Goal: Check status: Check status

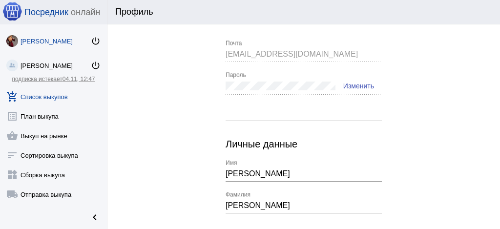
click at [46, 97] on link "add_shopping_cart Список выкупов" at bounding box center [53, 95] width 107 height 20
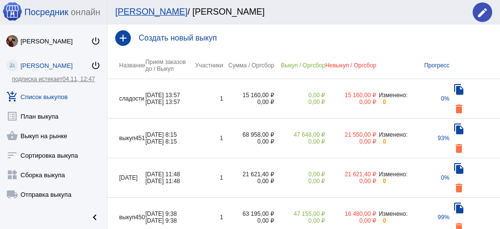
click at [220, 86] on td "1" at bounding box center [208, 99] width 29 height 40
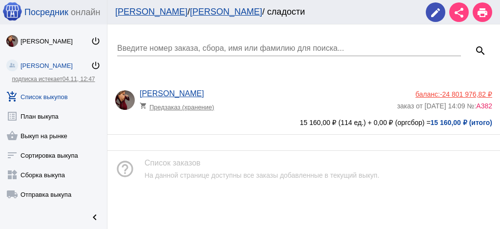
click at [56, 97] on link "add_shopping_cart Список выкупов" at bounding box center [53, 95] width 107 height 20
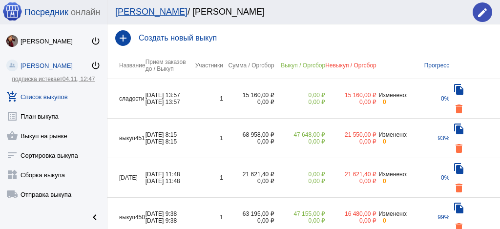
click at [214, 134] on td "1" at bounding box center [208, 139] width 29 height 40
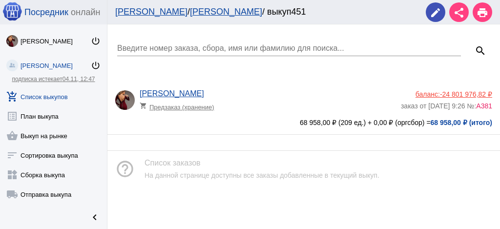
click at [241, 112] on div "[PERSON_NAME] shopping_cart Предзаказ (хранение)" at bounding box center [270, 102] width 261 height 26
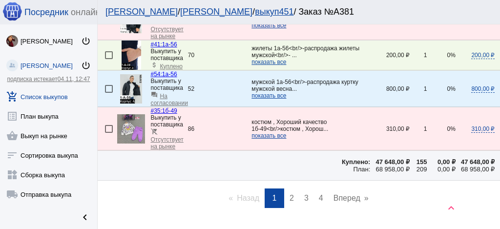
scroll to position [1604, 0]
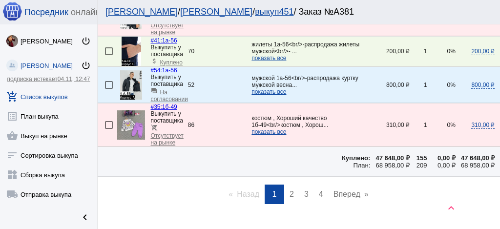
click at [286, 185] on link "page 2" at bounding box center [292, 195] width 14 height 20
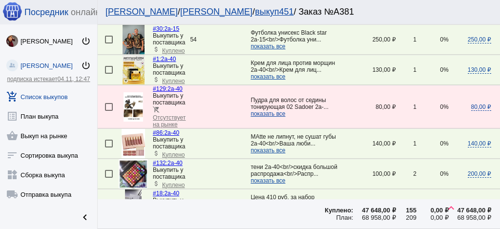
scroll to position [749, 0]
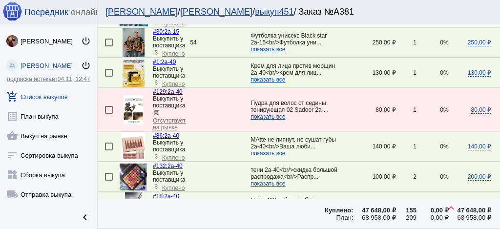
click at [264, 180] on span "показать все" at bounding box center [268, 183] width 35 height 7
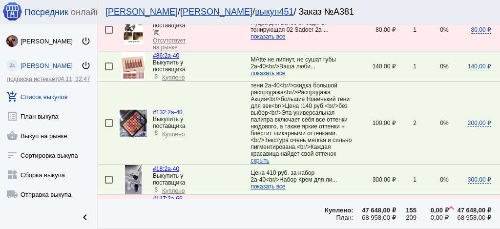
scroll to position [846, 0]
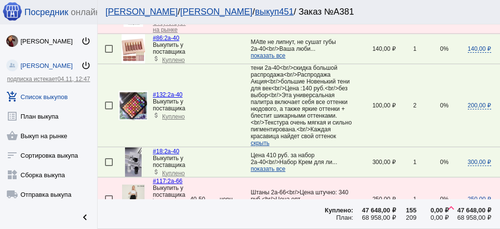
click at [132, 91] on img at bounding box center [133, 105] width 29 height 29
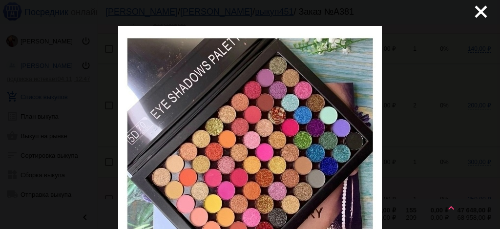
scroll to position [0, 0]
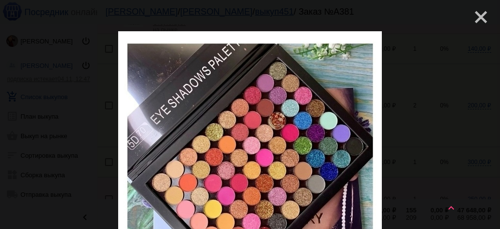
click at [477, 13] on mat-icon "close" at bounding box center [477, 13] width 12 height 12
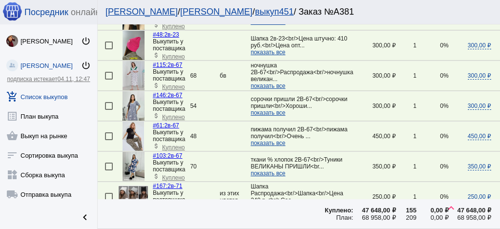
scroll to position [1636, 0]
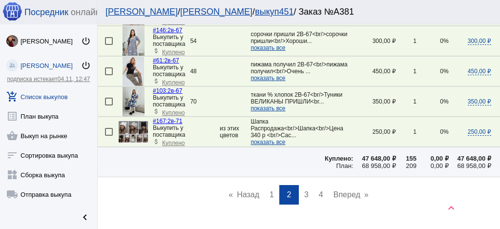
click at [270, 190] on span "1" at bounding box center [272, 194] width 4 height 8
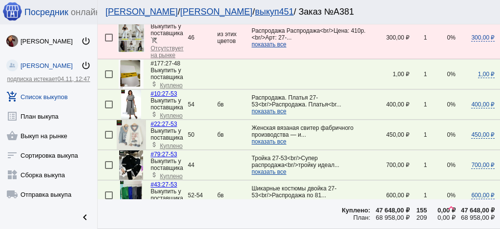
scroll to position [618, 0]
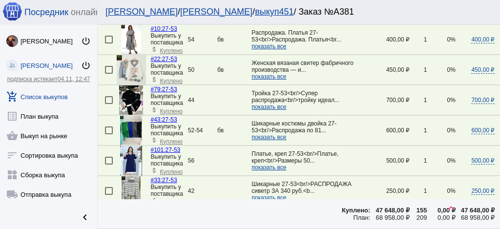
click at [276, 104] on span "показать все" at bounding box center [269, 107] width 35 height 7
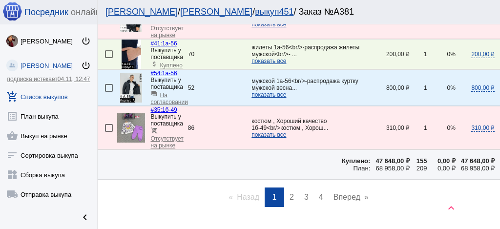
scroll to position [1636, 0]
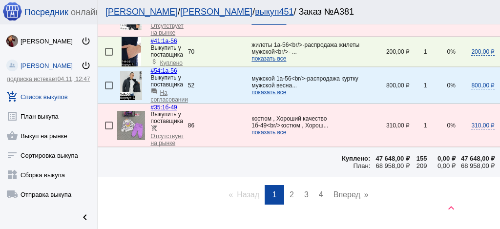
click at [319, 190] on span "4" at bounding box center [321, 194] width 4 height 8
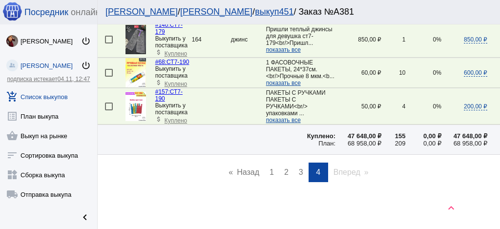
scroll to position [751, 0]
click at [137, 54] on img at bounding box center [136, 39] width 21 height 29
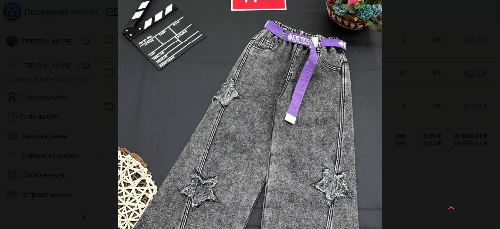
scroll to position [98, 0]
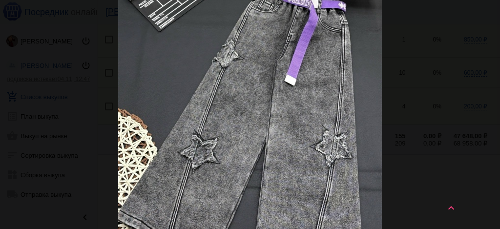
click at [412, 84] on app-image-placeholder at bounding box center [250, 124] width 342 height 381
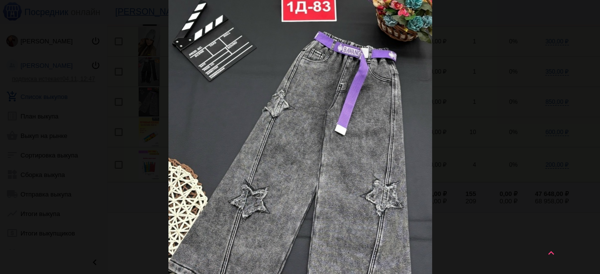
scroll to position [0, 0]
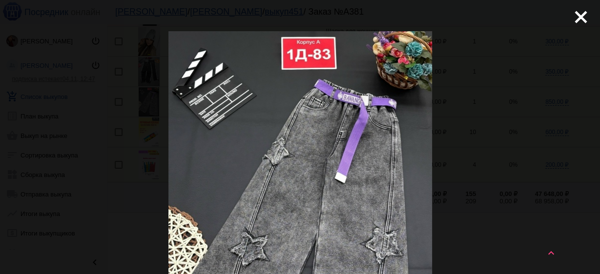
click at [500, 17] on mat-icon "close" at bounding box center [577, 13] width 12 height 12
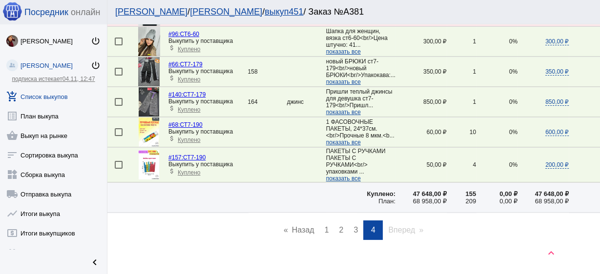
click at [336, 109] on span "показать все" at bounding box center [343, 112] width 35 height 7
